Goal: Task Accomplishment & Management: Complete application form

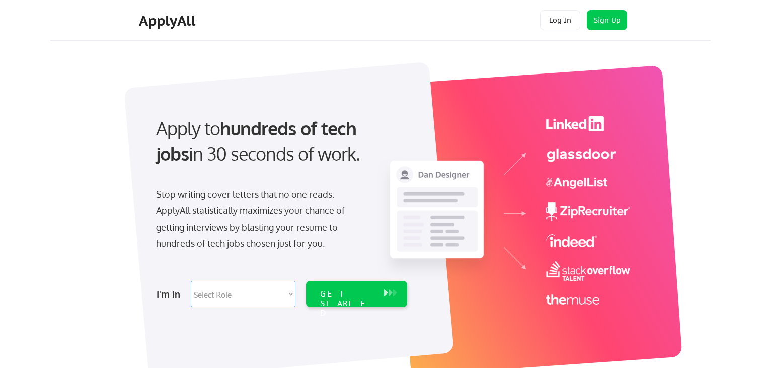
click at [254, 292] on select "Select Role Software Engineering Product Management Customer Success Sales UI/U…" at bounding box center [243, 294] width 105 height 26
select select ""marketing___comms""
click at [191, 281] on select "Select Role Software Engineering Product Management Customer Success Sales UI/U…" at bounding box center [243, 294] width 105 height 26
select select ""marketing___comms""
click at [347, 299] on div "GET STARTED" at bounding box center [347, 294] width 64 height 26
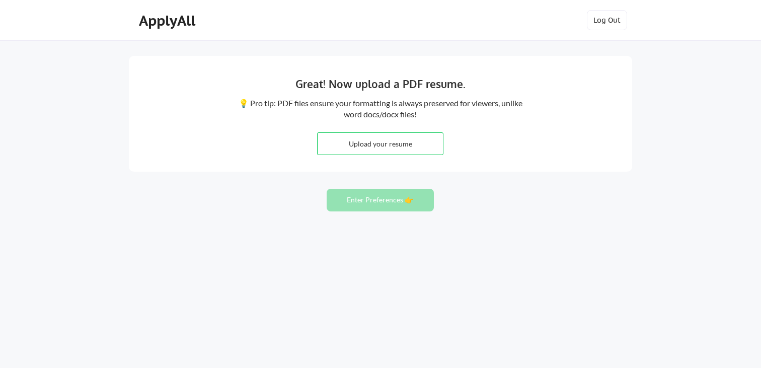
click at [379, 142] on input "file" at bounding box center [380, 144] width 125 height 22
type input "C:\fakepath\Kathrine Morris_Senior Community Manager_ Professional Summary.pdf"
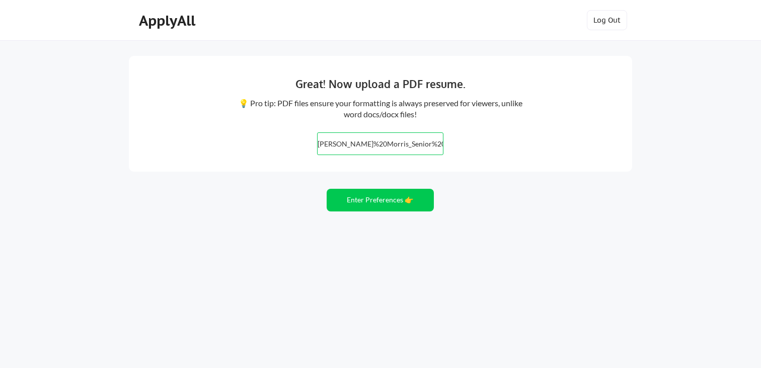
click at [406, 140] on input "file" at bounding box center [380, 144] width 125 height 22
click at [378, 206] on button "Enter Preferences 👉" at bounding box center [380, 200] width 107 height 23
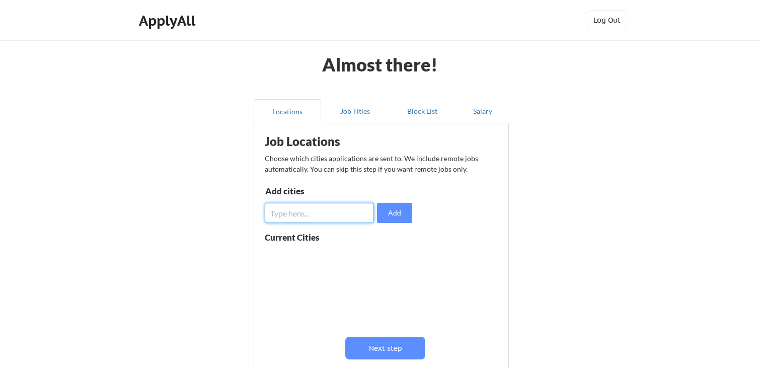
click at [340, 208] on input "input" at bounding box center [319, 213] width 109 height 20
type input "remote"
click at [395, 217] on button "Add" at bounding box center [394, 213] width 35 height 20
click at [343, 217] on input "input" at bounding box center [319, 213] width 109 height 20
type input "atlanta"
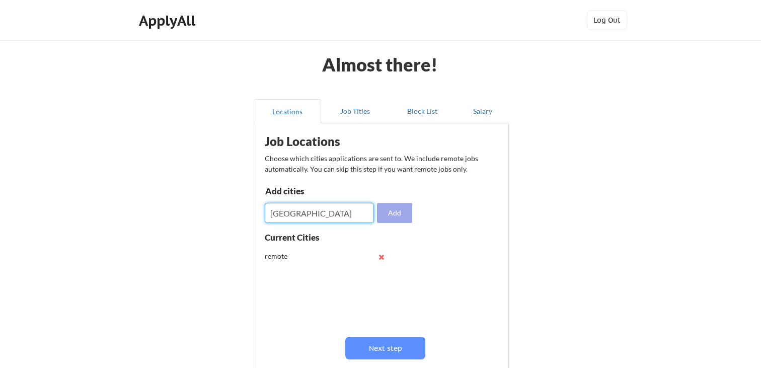
click at [401, 215] on button "Add" at bounding box center [394, 213] width 35 height 20
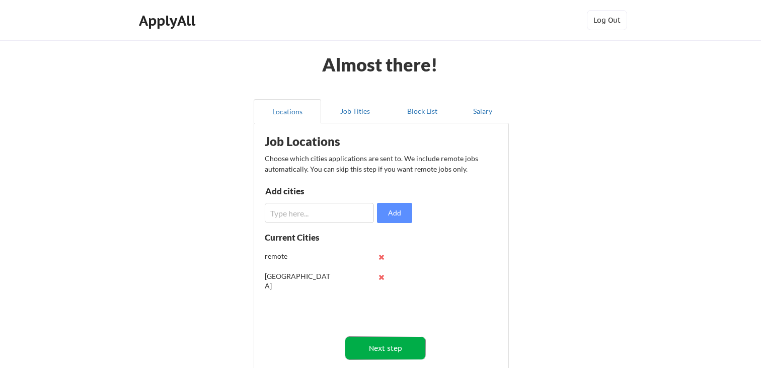
click at [382, 350] on button "Next step" at bounding box center [385, 348] width 80 height 23
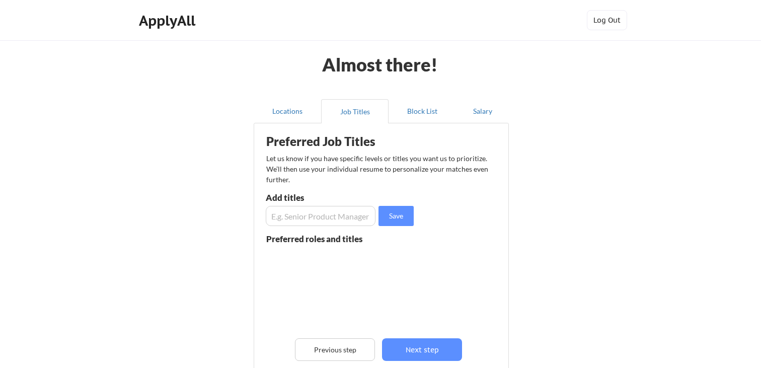
click at [289, 213] on input "input" at bounding box center [321, 216] width 110 height 20
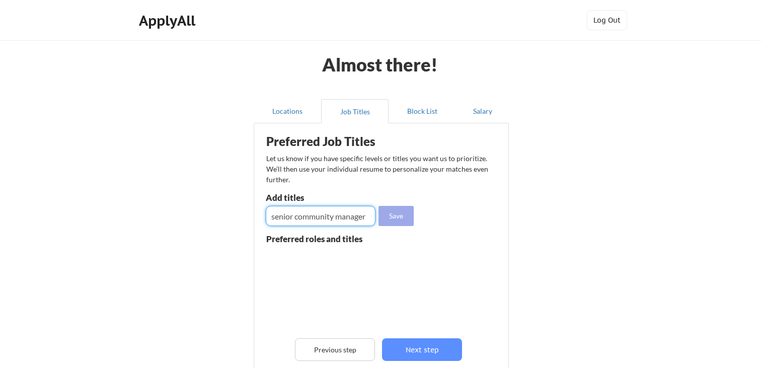
type input "senior community manager"
click at [403, 219] on button "Save" at bounding box center [395, 216] width 35 height 20
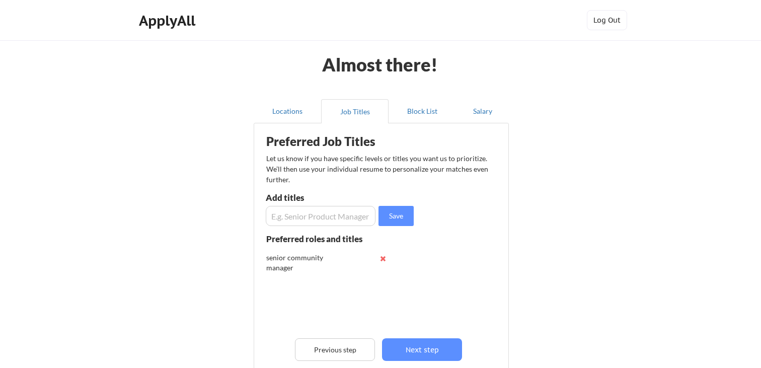
click at [340, 216] on input "input" at bounding box center [321, 216] width 110 height 20
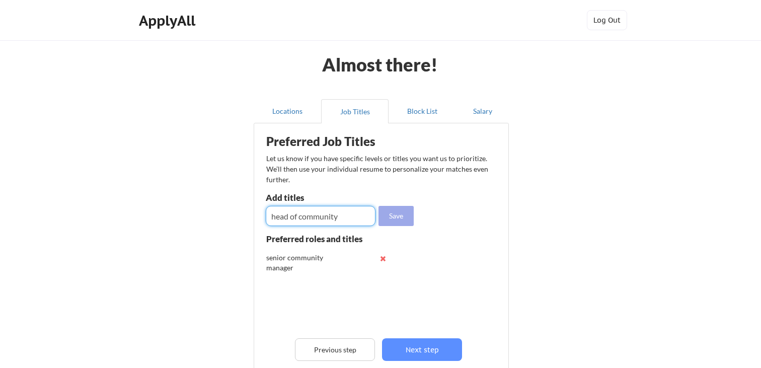
type input "head of community"
click at [396, 217] on button "Save" at bounding box center [395, 216] width 35 height 20
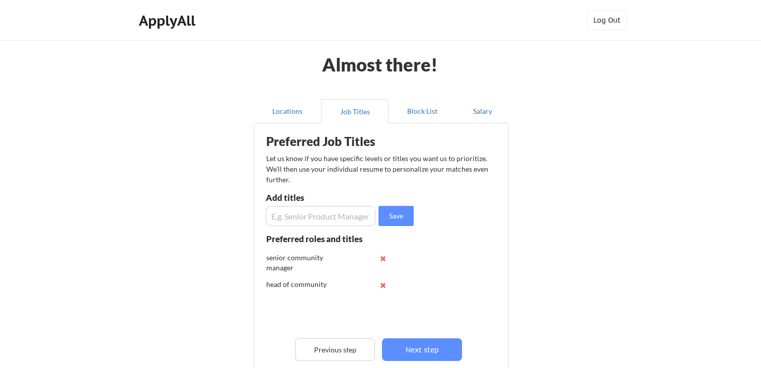
click at [322, 218] on input "input" at bounding box center [321, 216] width 110 height 20
type input "community operations"
click at [405, 215] on button "Save" at bounding box center [395, 216] width 35 height 20
click at [351, 215] on input "input" at bounding box center [321, 216] width 110 height 20
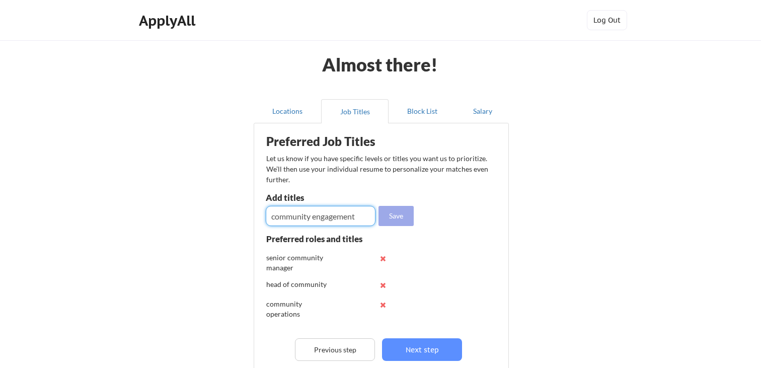
type input "community engagement"
click at [399, 218] on button "Save" at bounding box center [395, 216] width 35 height 20
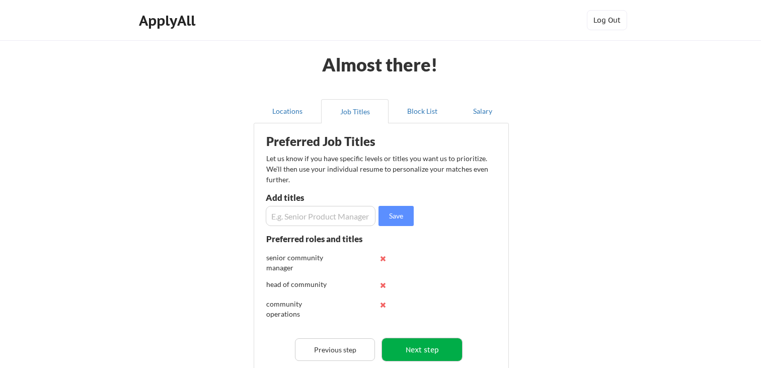
click at [412, 348] on button "Next step" at bounding box center [422, 349] width 80 height 23
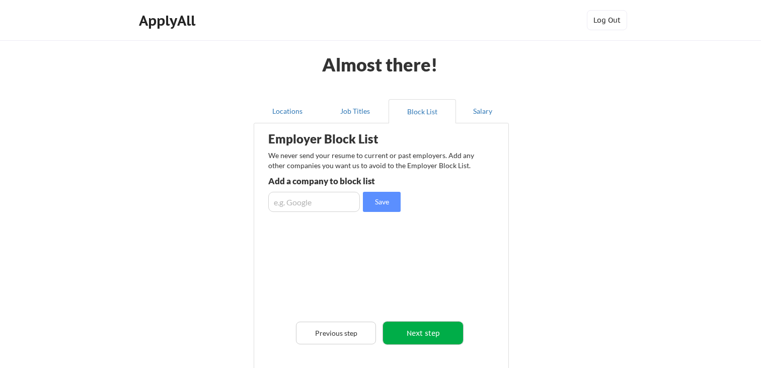
click at [413, 328] on button "Next step" at bounding box center [423, 333] width 80 height 23
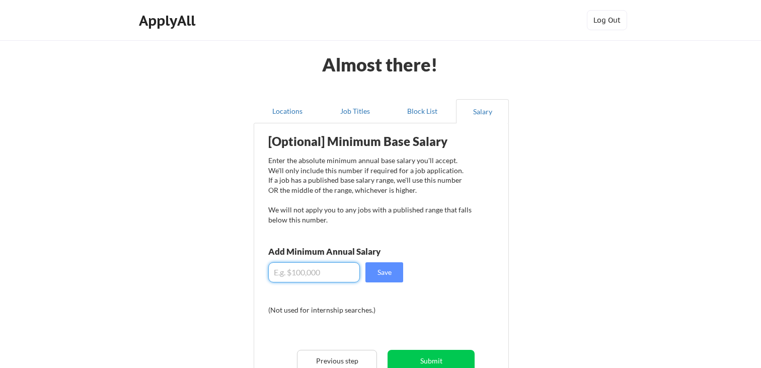
click at [317, 278] on input "input" at bounding box center [314, 272] width 92 height 20
type input "$125,000"
click at [385, 273] on button "Save" at bounding box center [384, 272] width 38 height 20
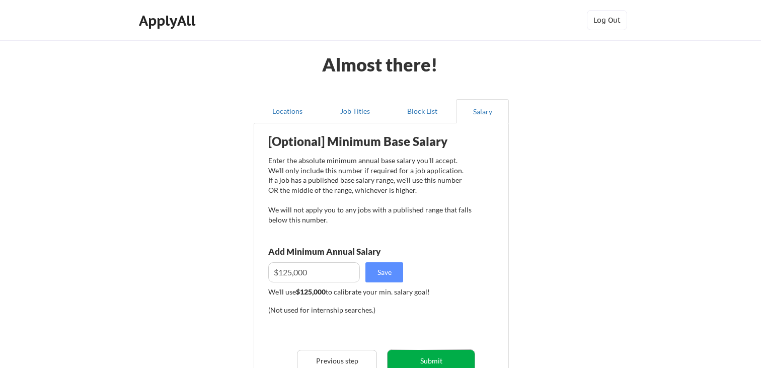
click at [430, 353] on button "Submit" at bounding box center [430, 361] width 87 height 23
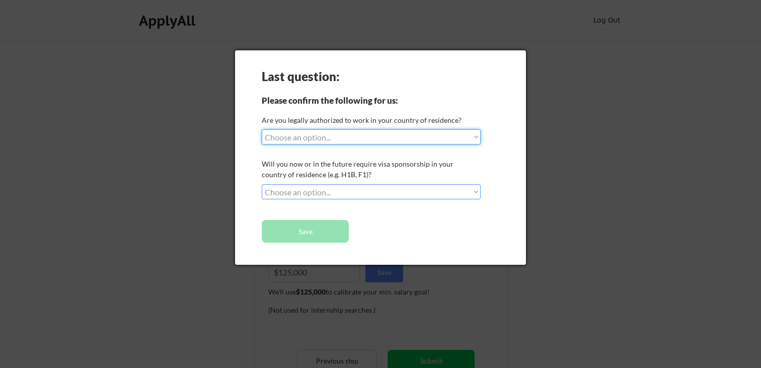
click at [391, 139] on select "Choose an option... Yes, I am a US Citizen Yes, I am a Canadian Citizen Yes, I …" at bounding box center [371, 136] width 219 height 15
select select ""yes__i_am_a_us_citizen""
click at [262, 129] on select "Choose an option... Yes, I am a US Citizen Yes, I am a Canadian Citizen Yes, I …" at bounding box center [371, 136] width 219 height 15
click at [369, 189] on select "Choose an option... No, I will not need sponsorship Yes, I will need sponsorship" at bounding box center [371, 191] width 219 height 15
select select ""no__i_will_not_need_sponsorship""
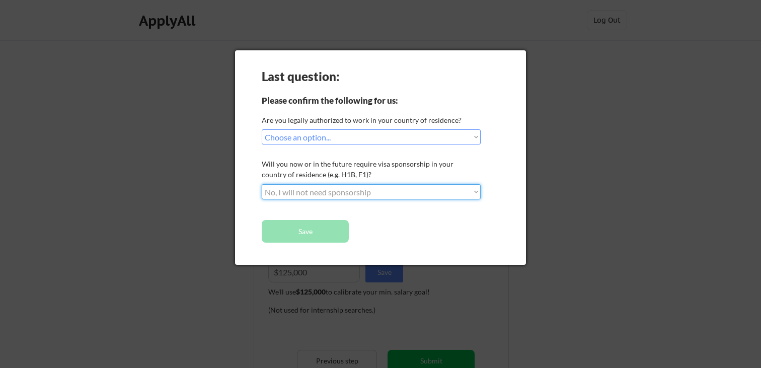
click at [262, 184] on select "Choose an option... No, I will not need sponsorship Yes, I will need sponsorship" at bounding box center [371, 191] width 219 height 15
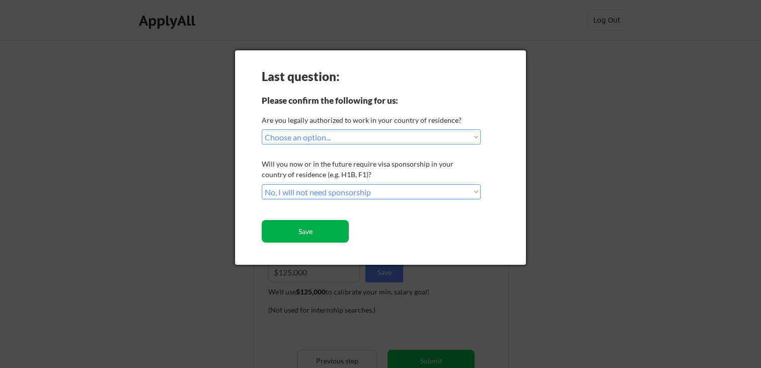
click at [323, 235] on button "Save" at bounding box center [305, 231] width 87 height 23
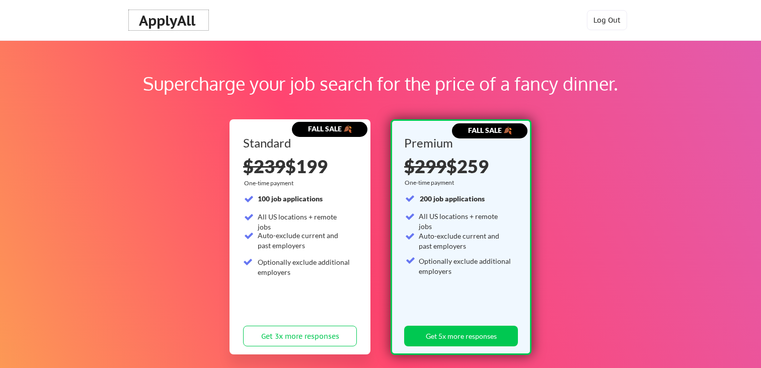
click at [169, 29] on div "ApplyAll" at bounding box center [168, 20] width 59 height 17
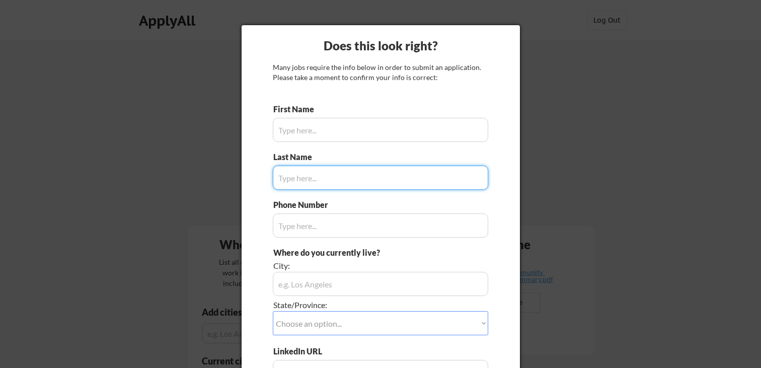
click at [371, 120] on input "input" at bounding box center [380, 130] width 215 height 24
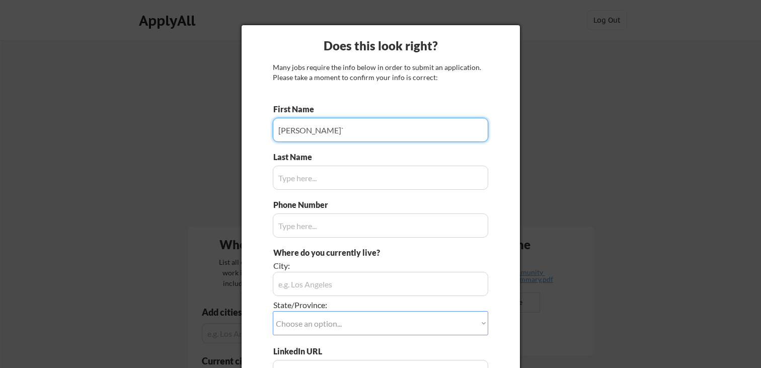
type input "Kathrine`"
click at [315, 126] on input "input" at bounding box center [380, 130] width 215 height 24
type input "Kathrine"
click at [302, 178] on input "input" at bounding box center [380, 178] width 215 height 24
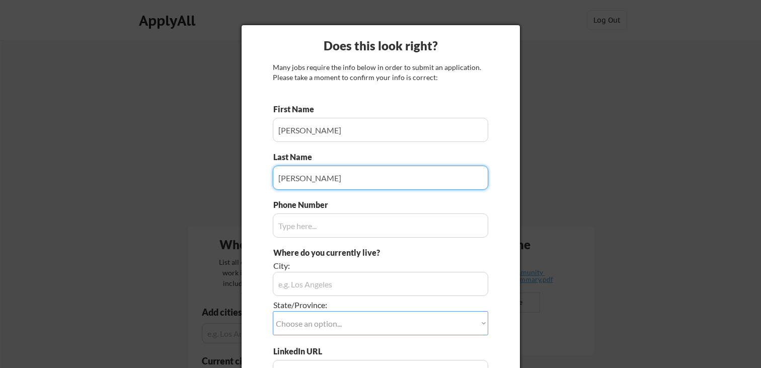
type input "Morris"
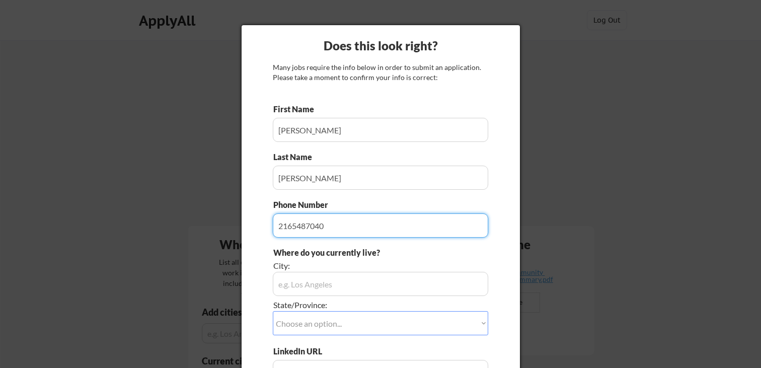
type input "2165487040"
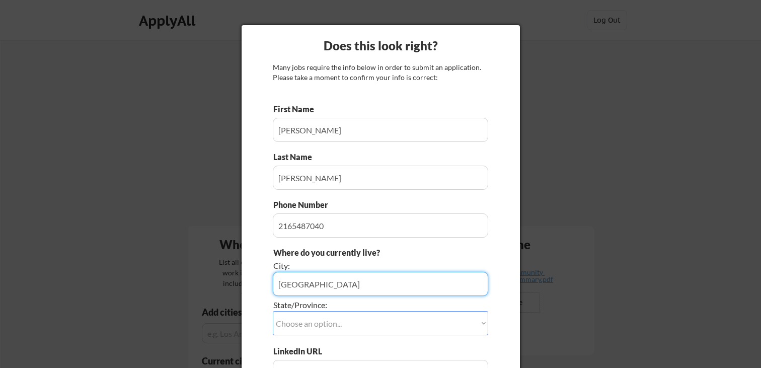
type input "atlanta"
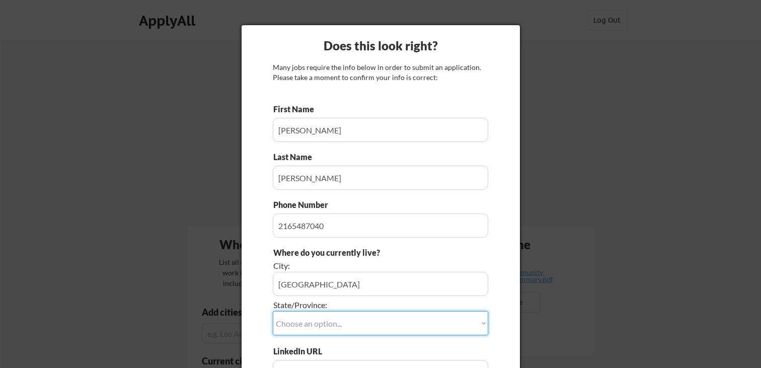
select select ""Georgia""
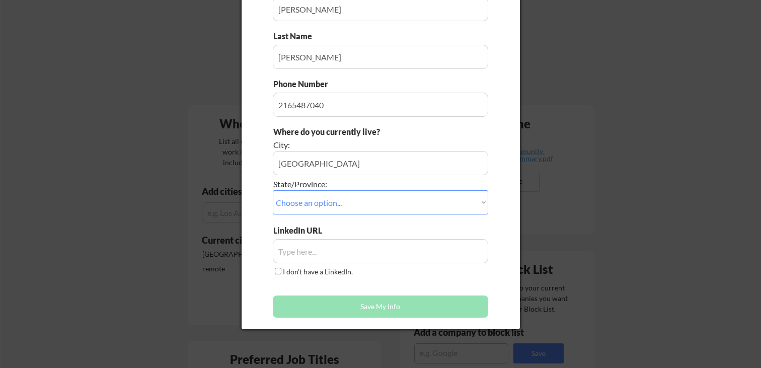
scroll to position [124, 0]
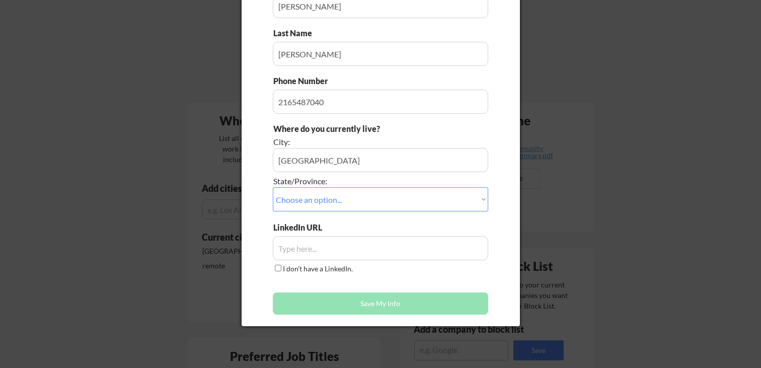
click at [307, 250] on input "input" at bounding box center [380, 248] width 215 height 24
paste input "https://www.linkedin.com/in/morriskathrine/"
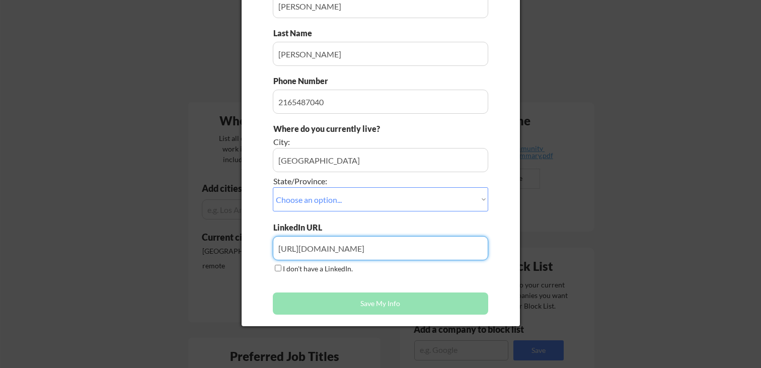
type input "https://www.linkedin.com/in/morriskathrine/"
click at [322, 300] on button "Save My Info" at bounding box center [380, 303] width 215 height 22
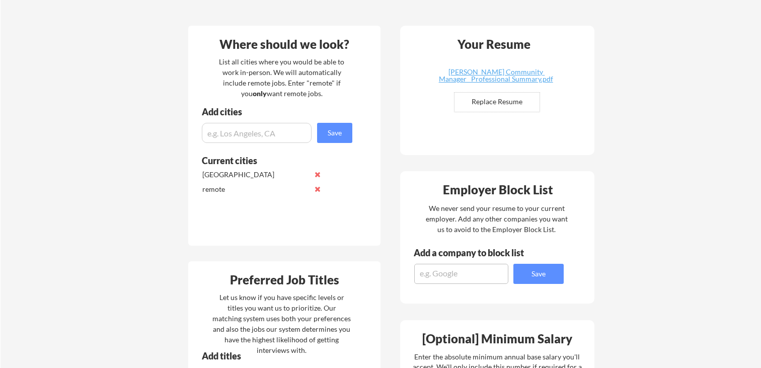
scroll to position [0, 0]
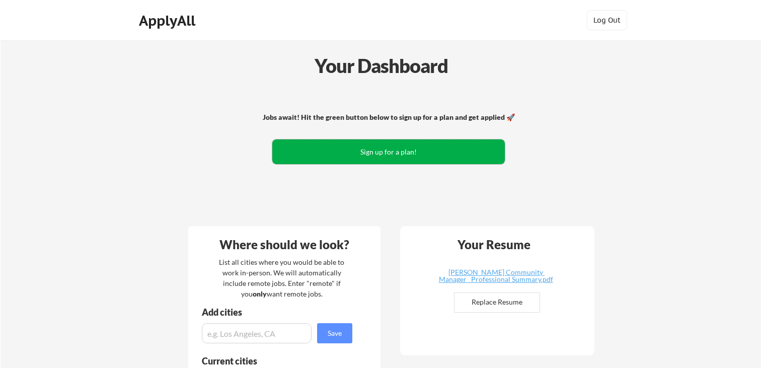
click at [378, 150] on button "Sign up for a plan!" at bounding box center [388, 151] width 232 height 25
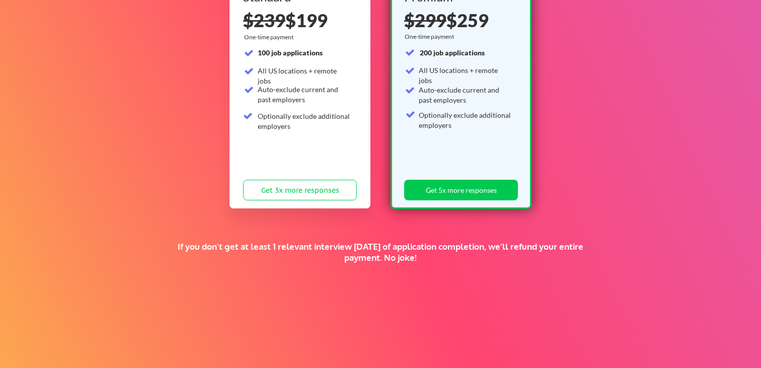
scroll to position [149, 0]
